Goal: Task Accomplishment & Management: Complete application form

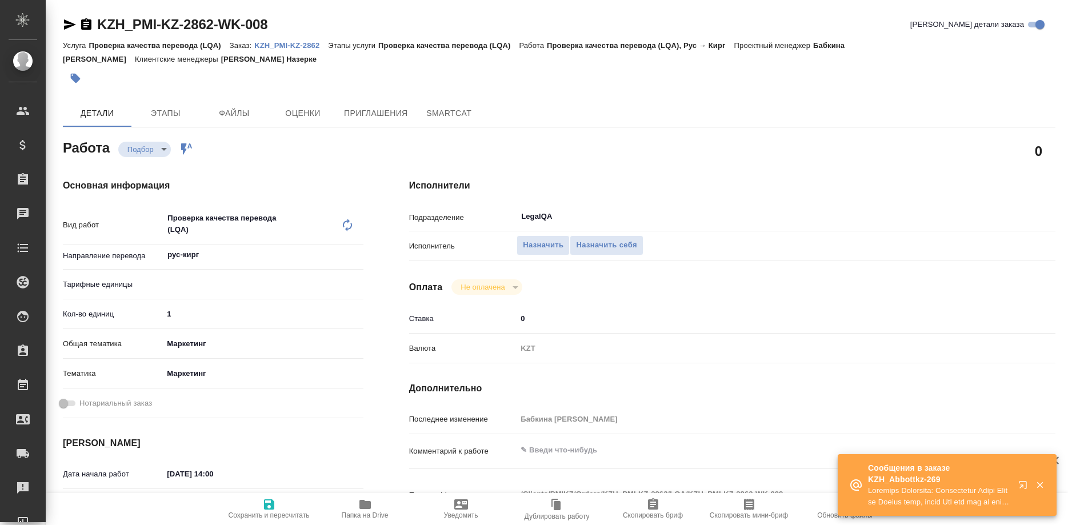
type textarea "x"
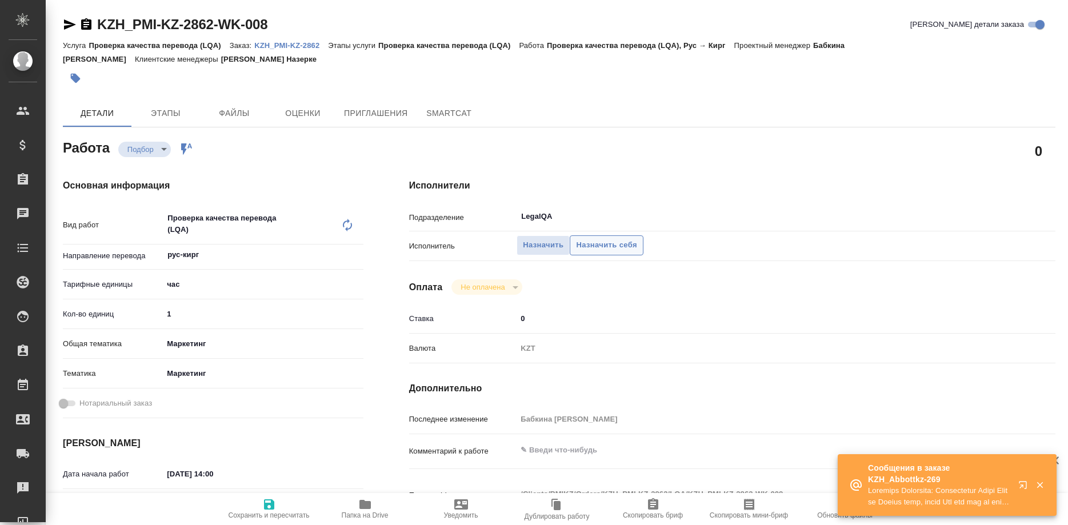
type textarea "x"
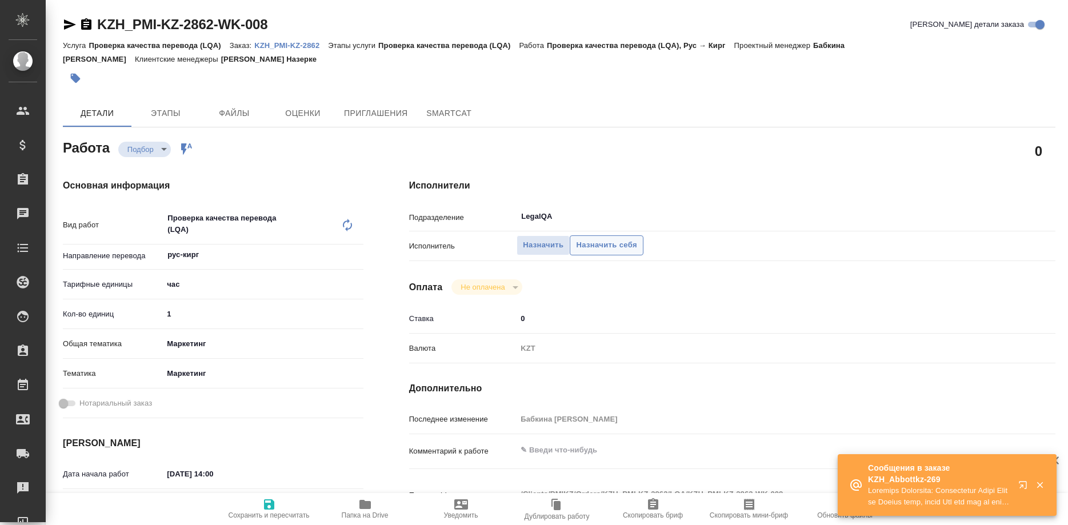
type textarea "x"
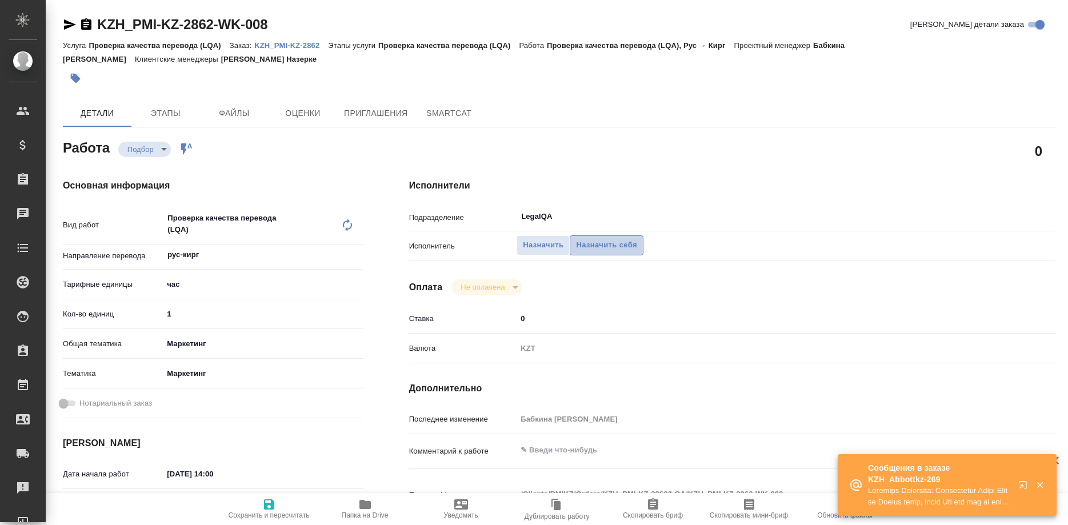
type textarea "x"
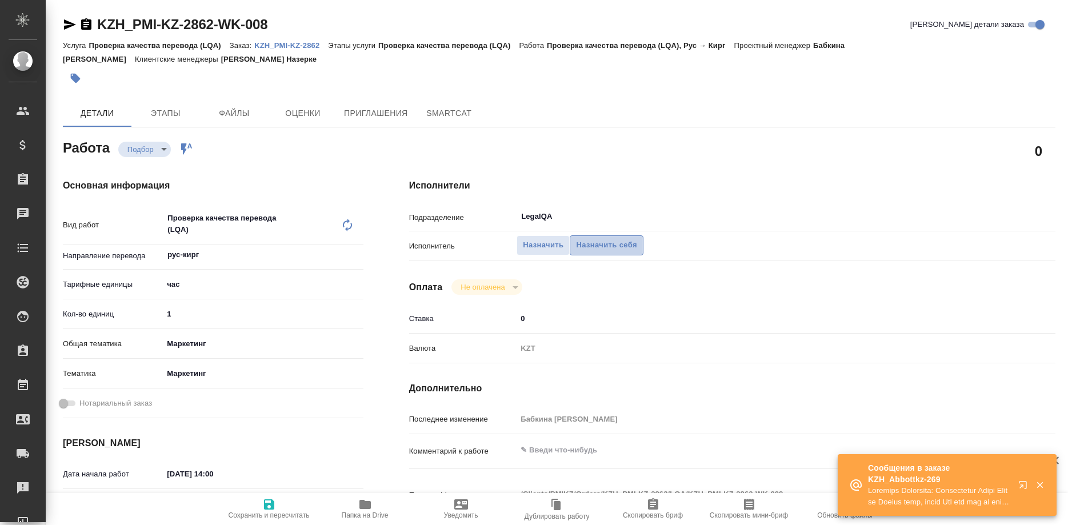
click at [614, 239] on span "Назначить себя" at bounding box center [606, 245] width 61 height 13
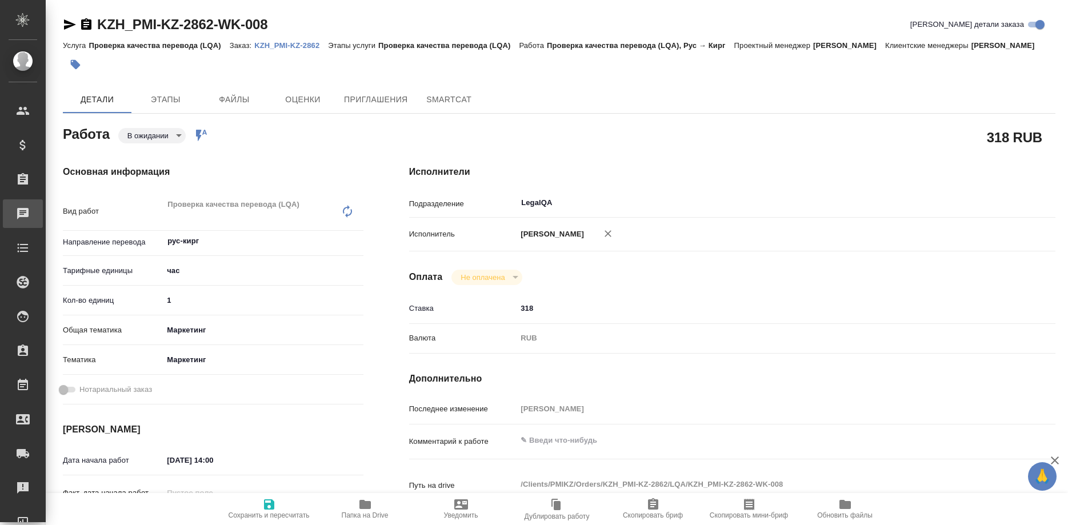
click at [23, 217] on div "Чаты" at bounding box center [8, 213] width 29 height 17
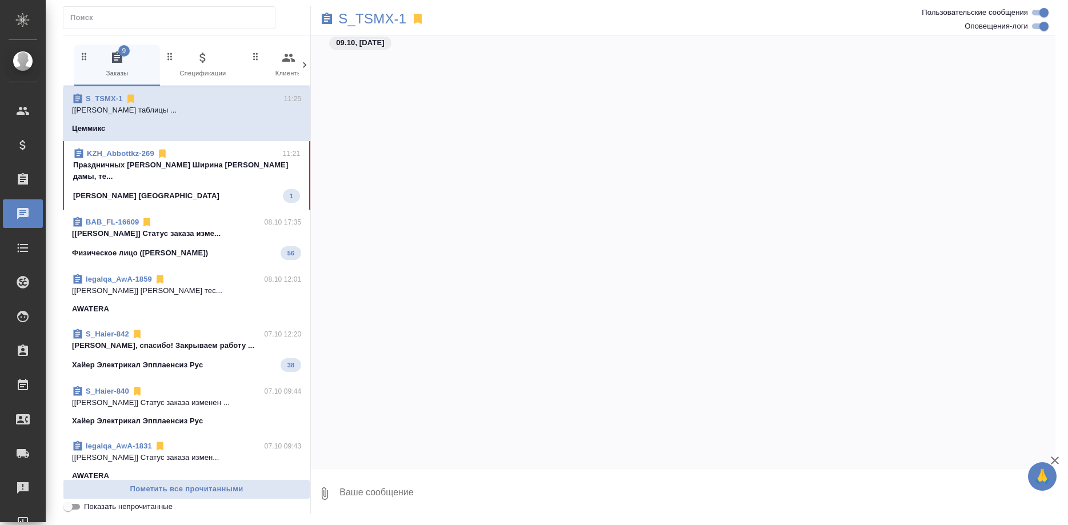
scroll to position [3175, 0]
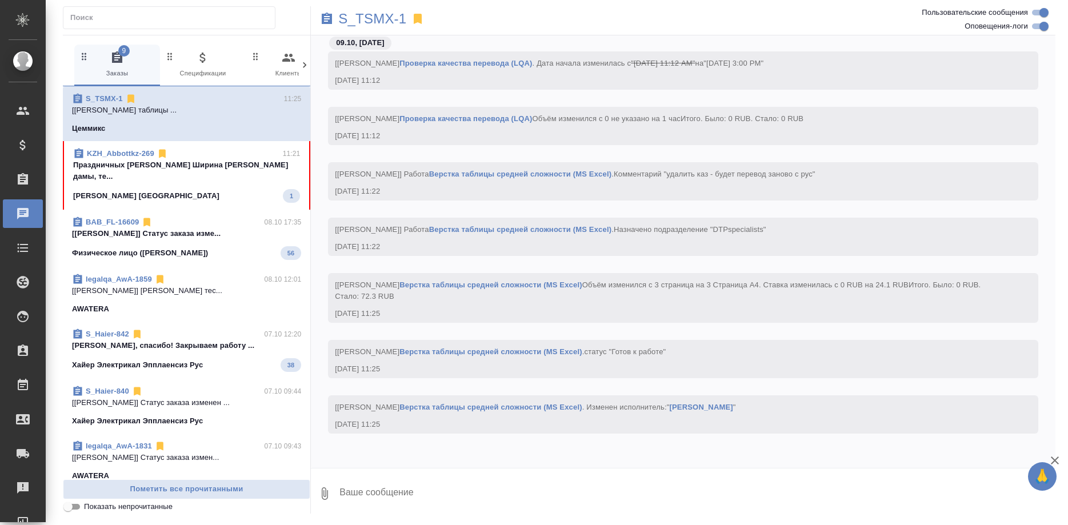
click at [229, 173] on span "KZH_Abbottkz-269 11:21 Праздничных [PERSON_NAME] Ширина [PERSON_NAME] дамы, те.…" at bounding box center [186, 175] width 227 height 55
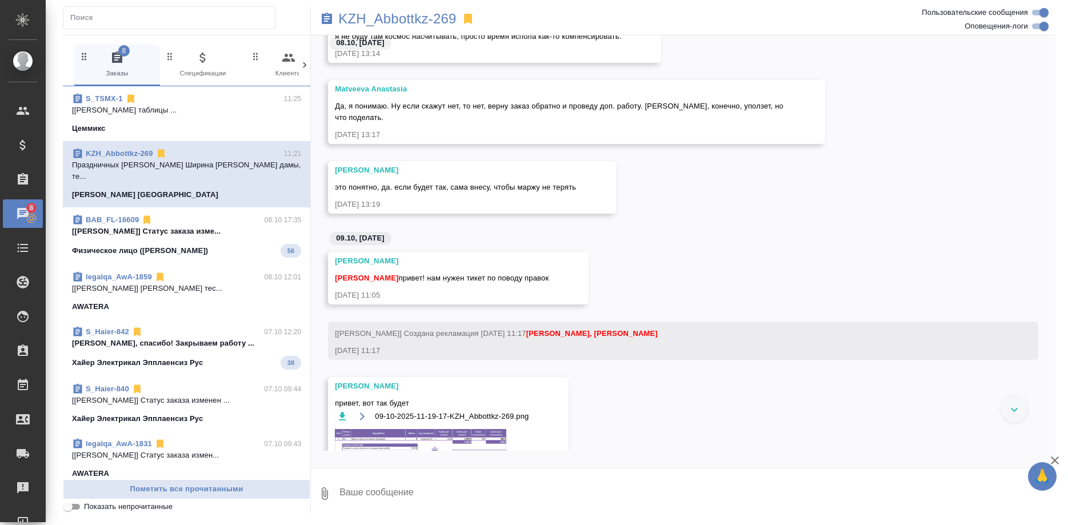
scroll to position [6229, 0]
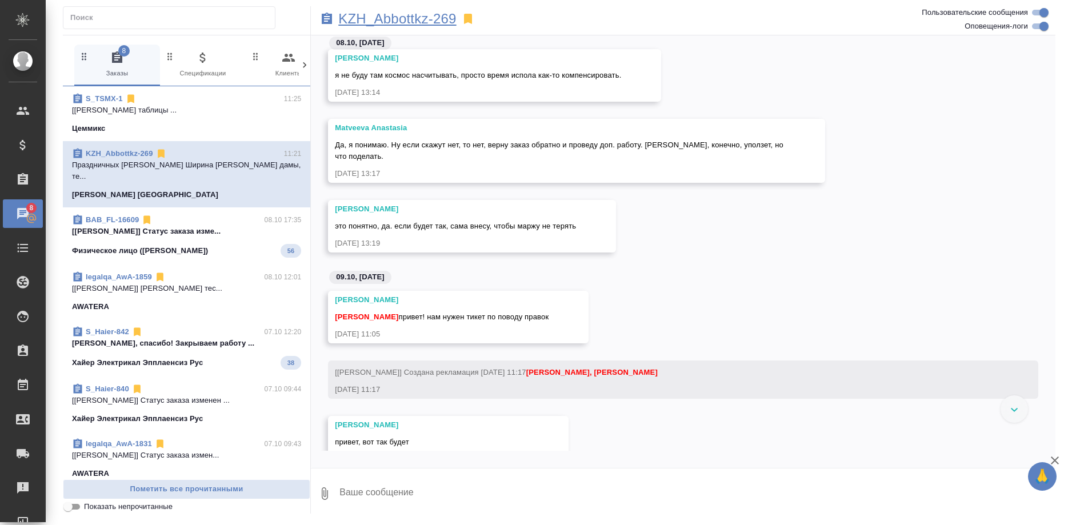
click at [425, 18] on p "KZH_Abbottkz-269" at bounding box center [397, 18] width 118 height 11
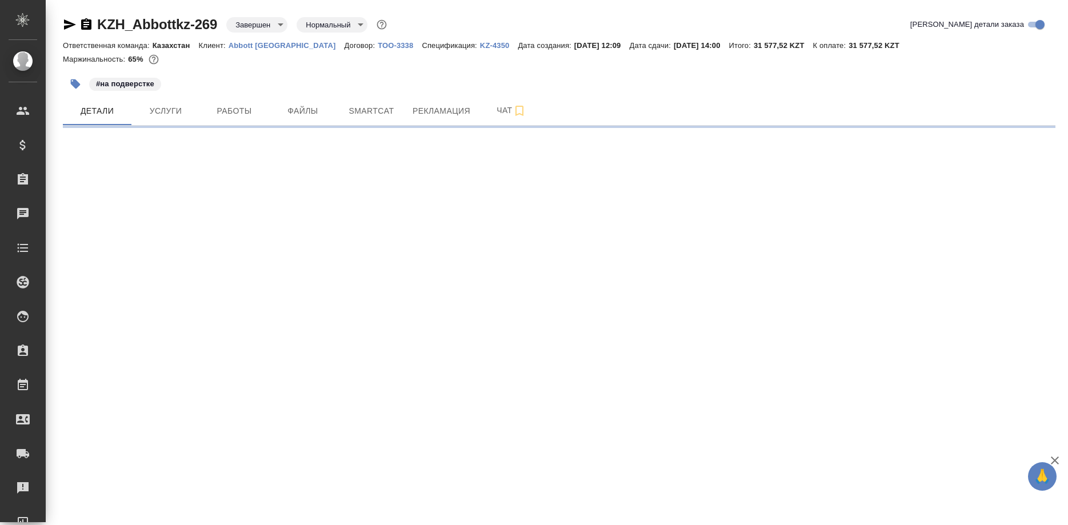
select select "RU"
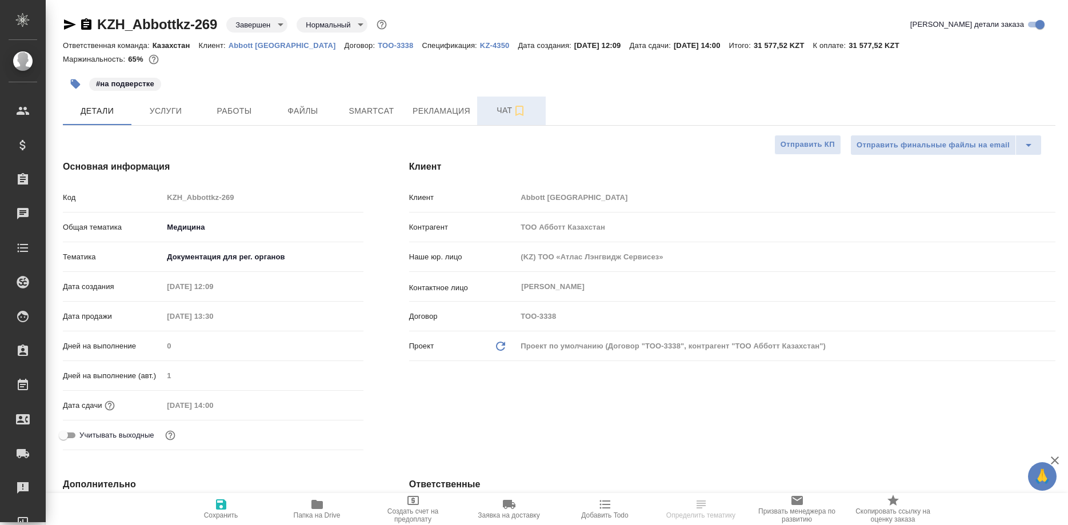
type textarea "x"
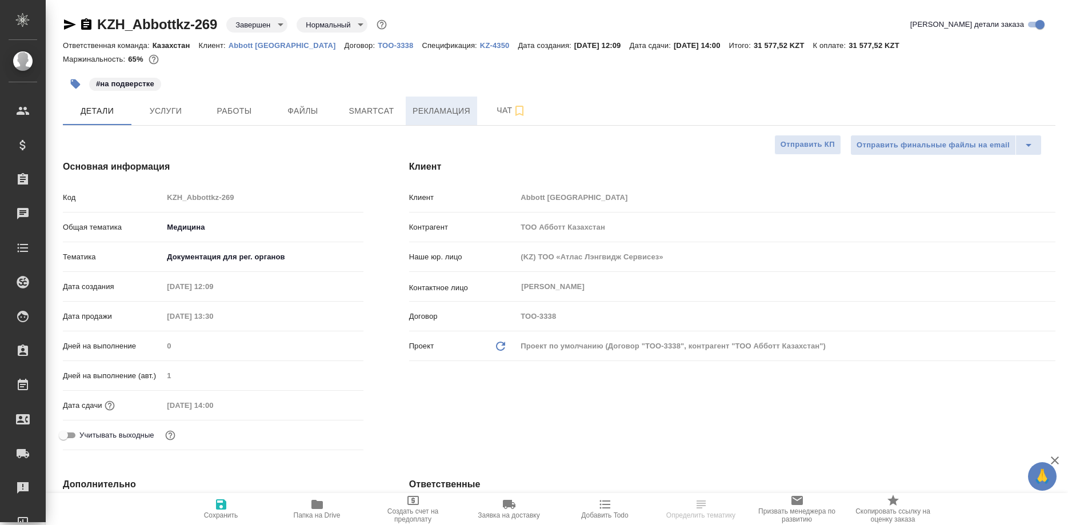
type textarea "x"
click at [436, 111] on span "Рекламация" at bounding box center [442, 111] width 58 height 14
type input "Matveeva Anastasia"
type input "Журавлев Денис"
type textarea "x"
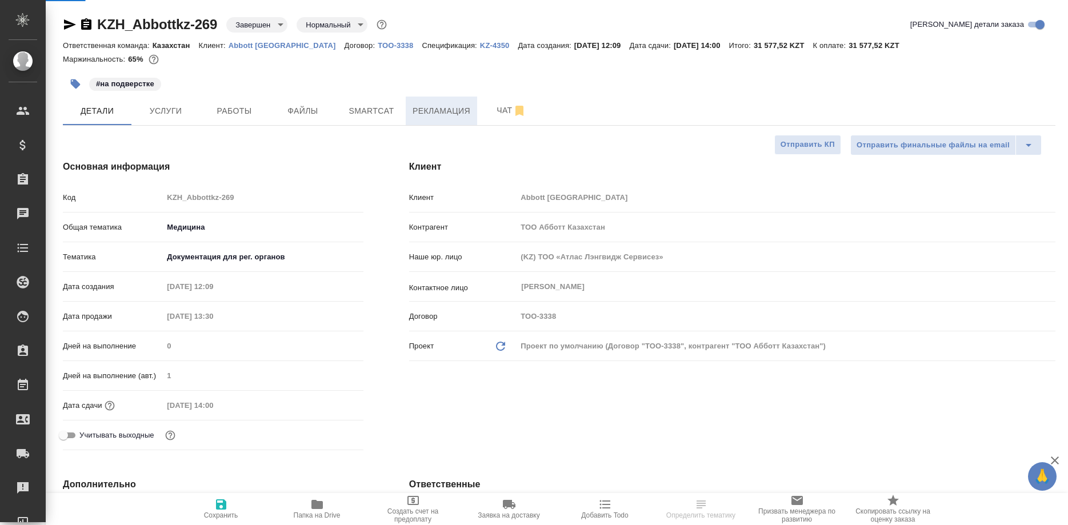
type textarea "x"
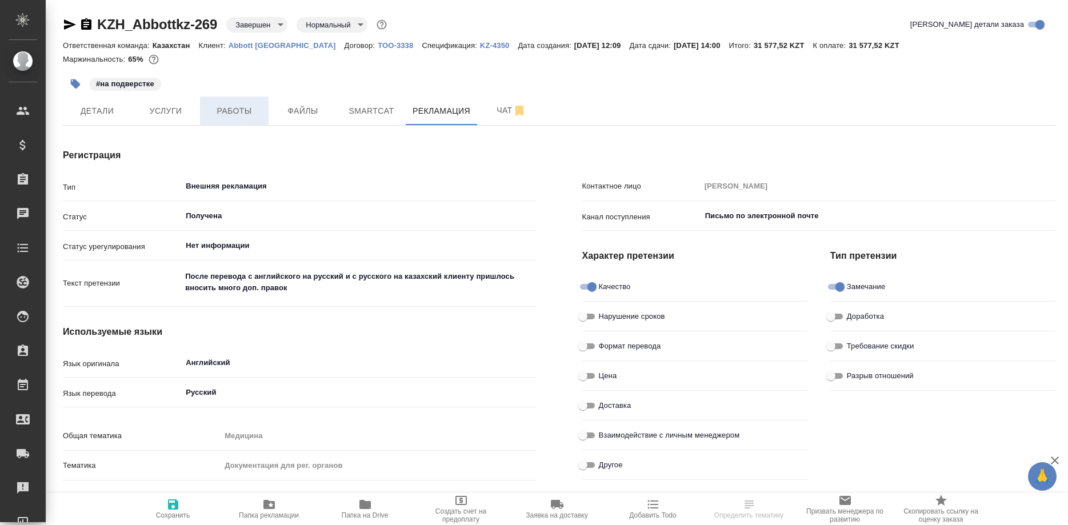
type textarea "x"
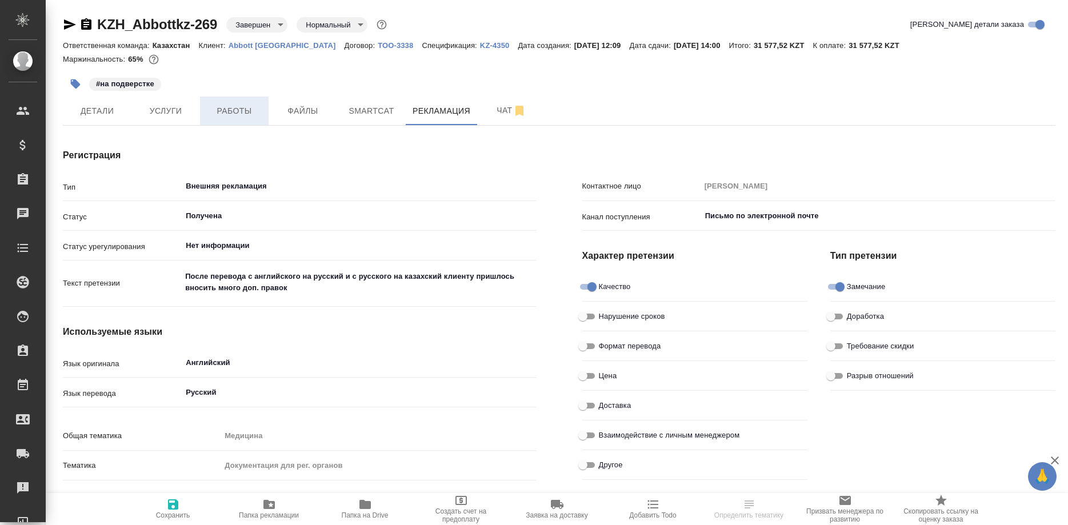
type textarea "x"
click at [243, 113] on span "Работы" at bounding box center [234, 111] width 55 height 14
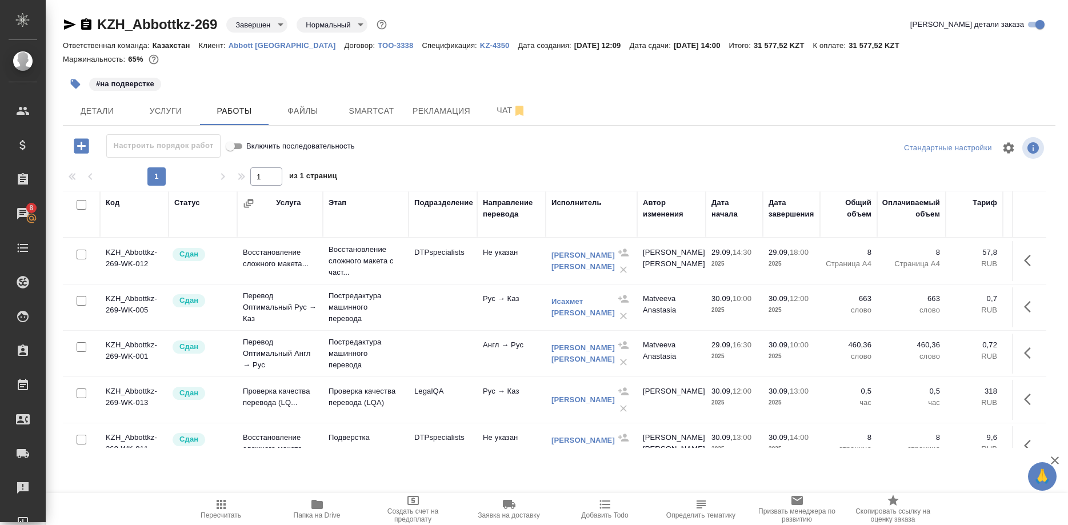
scroll to position [22, 0]
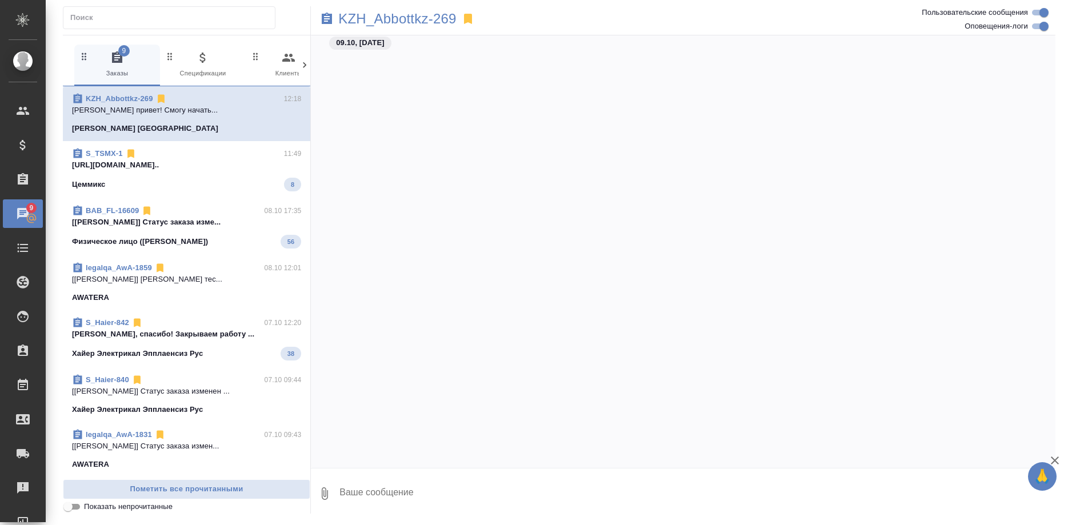
scroll to position [6497, 0]
